Goal: Task Accomplishment & Management: Manage account settings

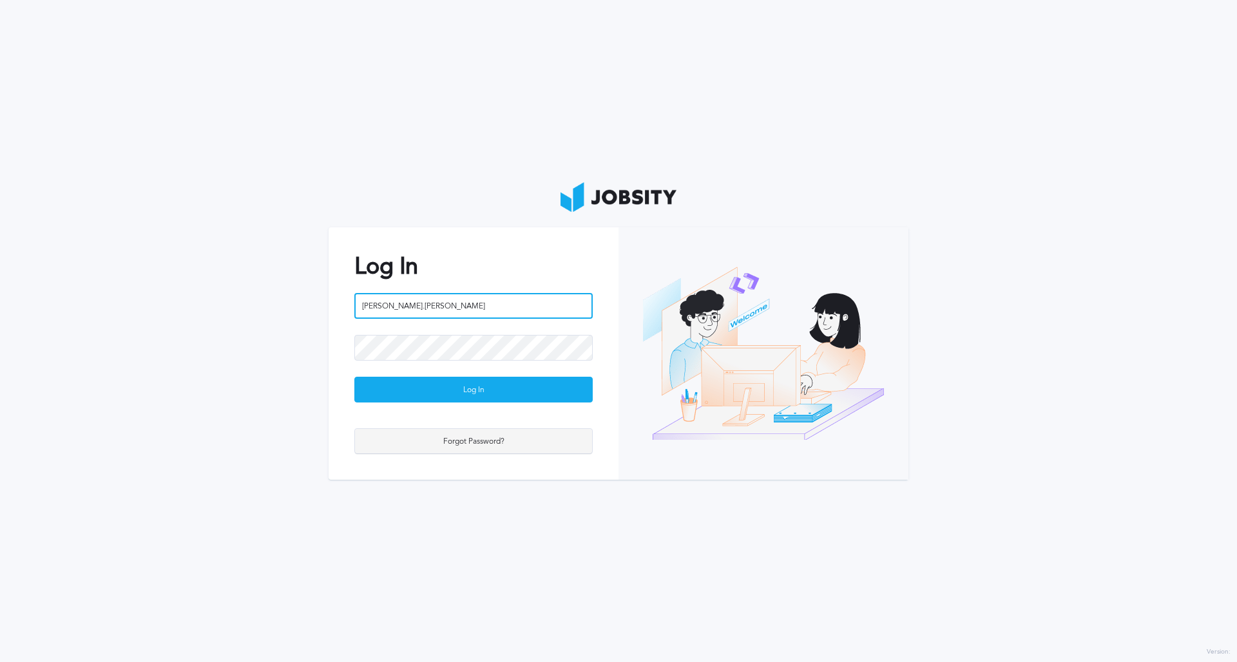
type input "[PERSON_NAME].[PERSON_NAME]"
click at [492, 442] on div "Forgot Password?" at bounding box center [473, 442] width 237 height 26
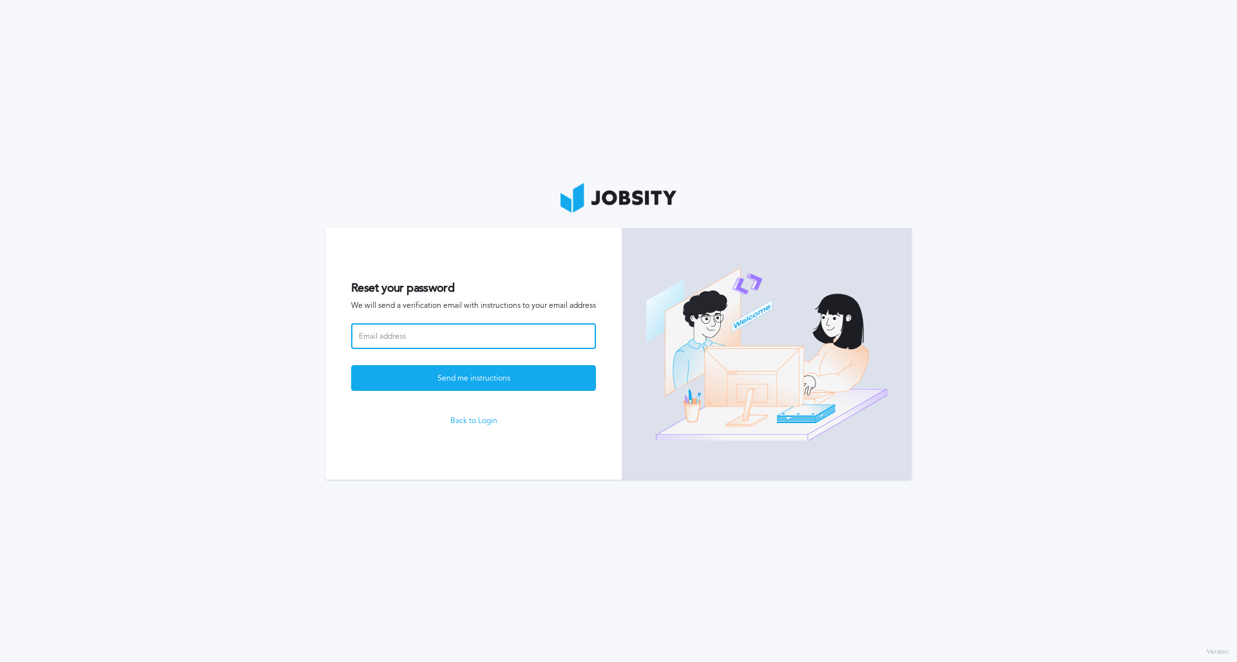
click at [469, 339] on input at bounding box center [473, 336] width 245 height 26
type input "N"
type input "[PERSON_NAME][EMAIL_ADDRESS][PERSON_NAME][DOMAIN_NAME]"
click at [473, 377] on button "Send me instructions" at bounding box center [473, 378] width 245 height 26
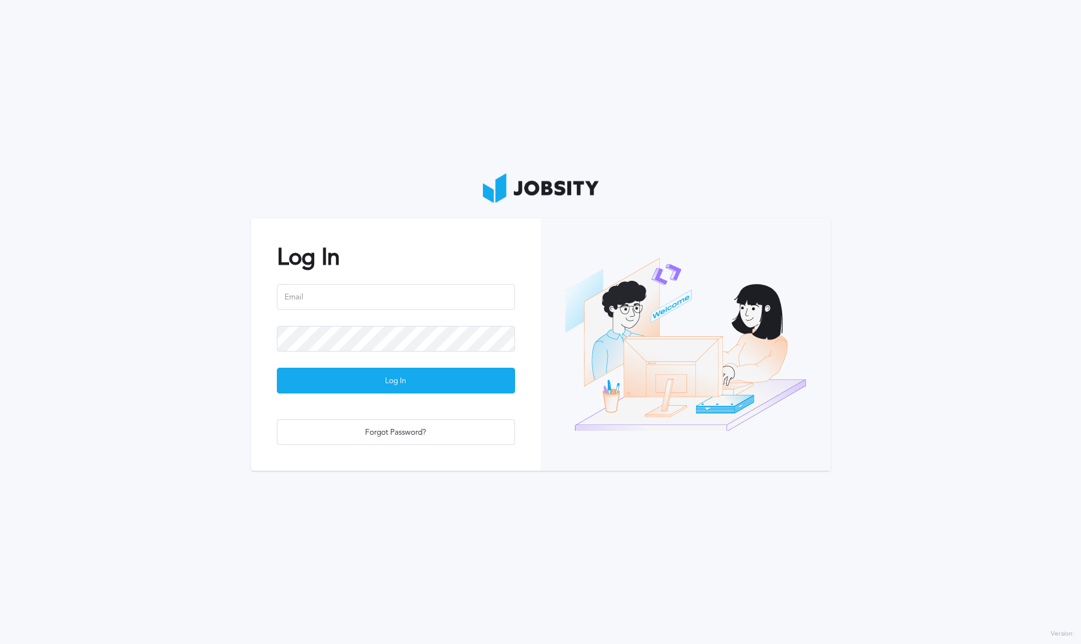
click at [725, 1] on section "Log In Log In Forgot Password?" at bounding box center [540, 322] width 1081 height 644
click at [643, 17] on section "Log In Log In Forgot Password?" at bounding box center [540, 322] width 1081 height 644
